Goal: Task Accomplishment & Management: Manage account settings

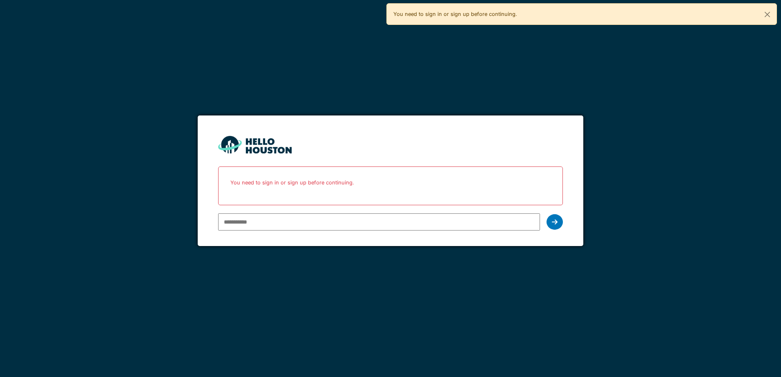
type input "**********"
click at [557, 221] on icon at bounding box center [555, 222] width 6 height 7
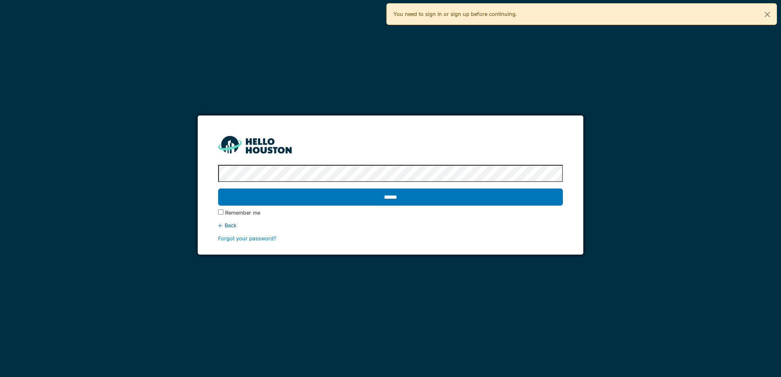
click at [485, 202] on input "******" at bounding box center [390, 197] width 344 height 17
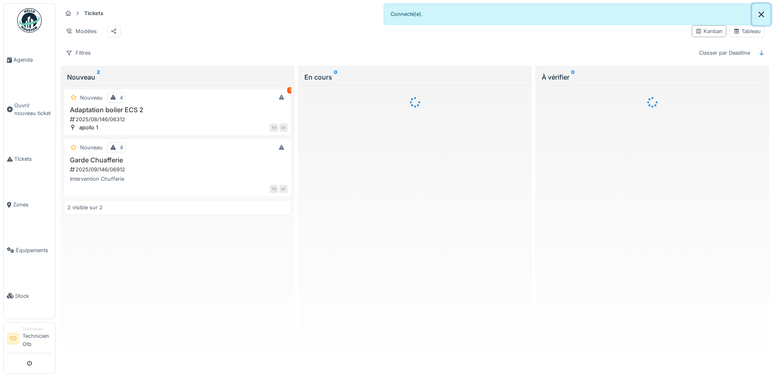
click at [762, 14] on button "Close" at bounding box center [761, 15] width 18 height 22
